Goal: Navigation & Orientation: Find specific page/section

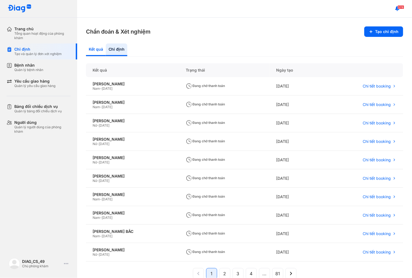
click at [106, 50] on div "Kết quả" at bounding box center [117, 50] width 22 height 13
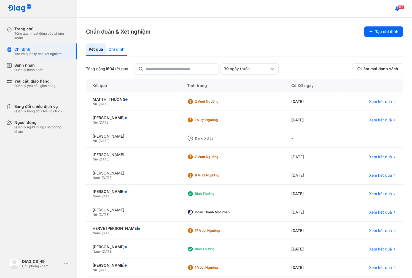
click at [120, 46] on div "Chỉ định" at bounding box center [117, 50] width 22 height 13
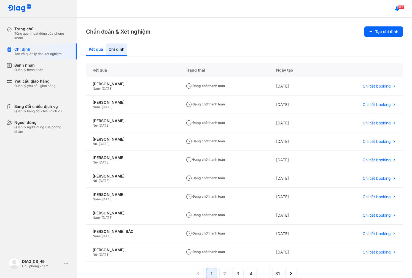
click at [106, 49] on div "Kết quả" at bounding box center [117, 50] width 22 height 13
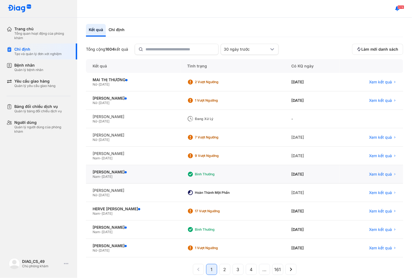
scroll to position [28, 0]
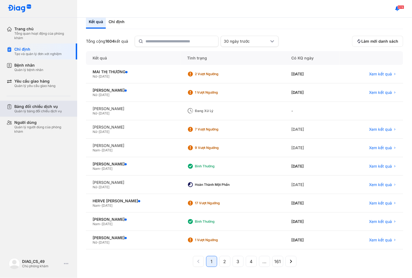
click at [39, 112] on div "Quản lý bảng đối chiếu dịch vụ" at bounding box center [37, 111] width 47 height 4
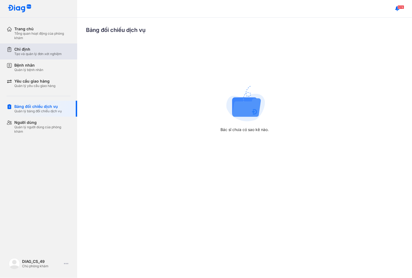
click at [26, 56] on div "Tạo và quản lý đơn xét nghiệm" at bounding box center [37, 54] width 47 height 4
